Goal: Transaction & Acquisition: Purchase product/service

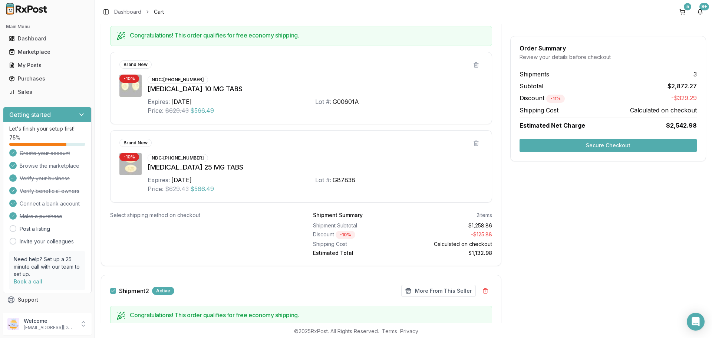
scroll to position [148, 0]
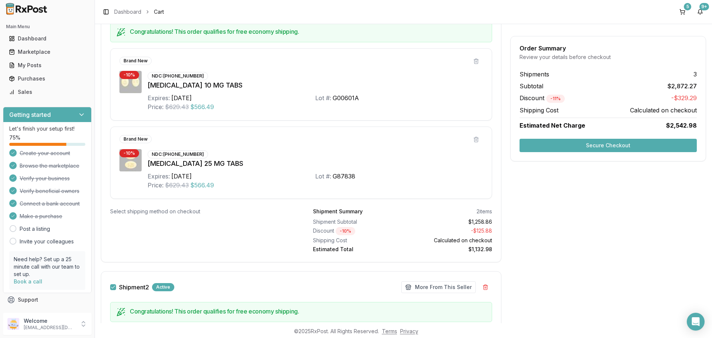
click at [486, 212] on div "2 items" at bounding box center [485, 211] width 16 height 7
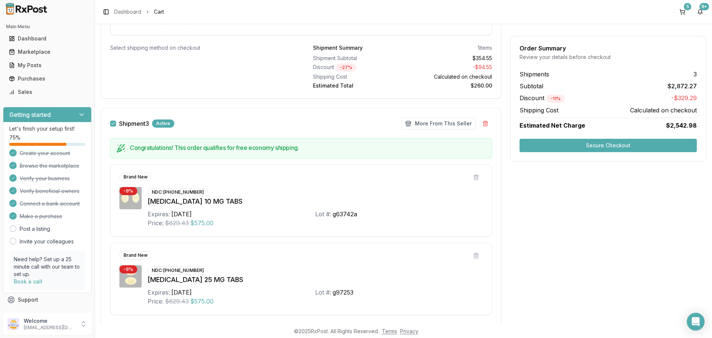
scroll to position [519, 0]
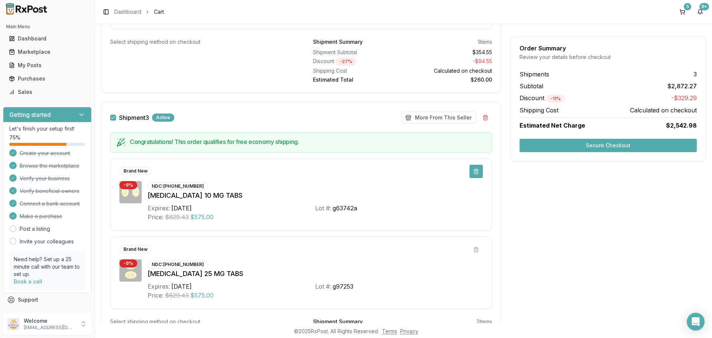
click at [475, 171] on button at bounding box center [476, 171] width 13 height 13
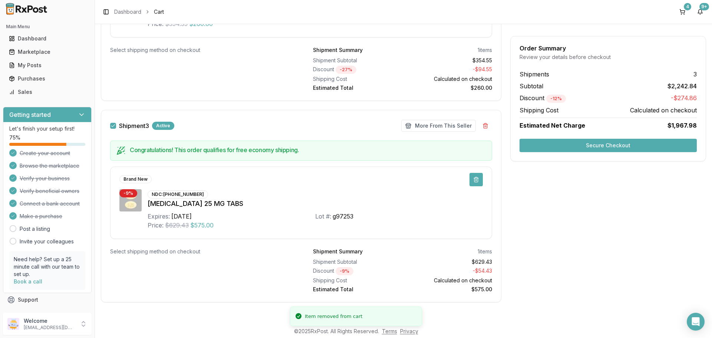
scroll to position [511, 0]
click at [474, 182] on button at bounding box center [476, 179] width 13 height 13
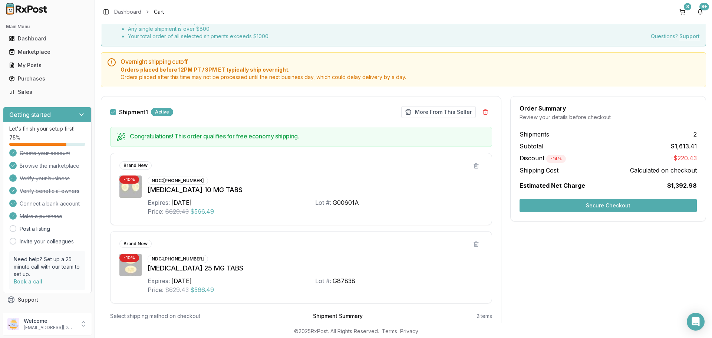
scroll to position [0, 0]
